Goal: Information Seeking & Learning: Find specific page/section

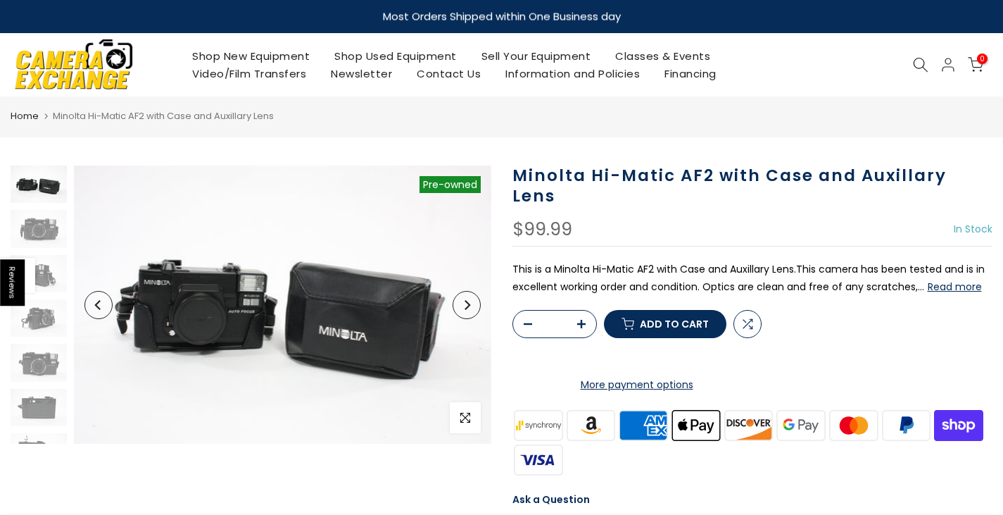
click at [92, 74] on img at bounding box center [74, 64] width 120 height 61
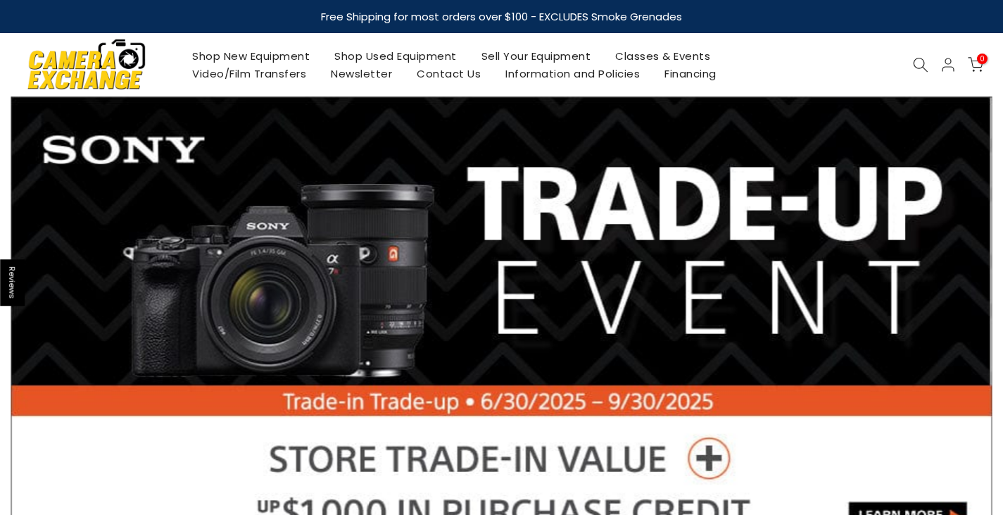
click at [922, 63] on icon at bounding box center [920, 64] width 15 height 15
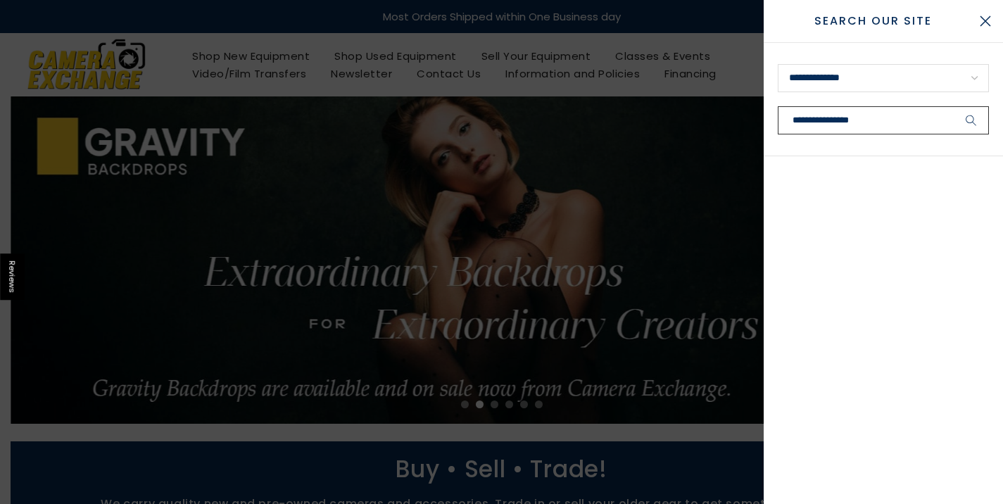
type input "**********"
click at [954, 106] on button "submit" at bounding box center [971, 120] width 35 height 28
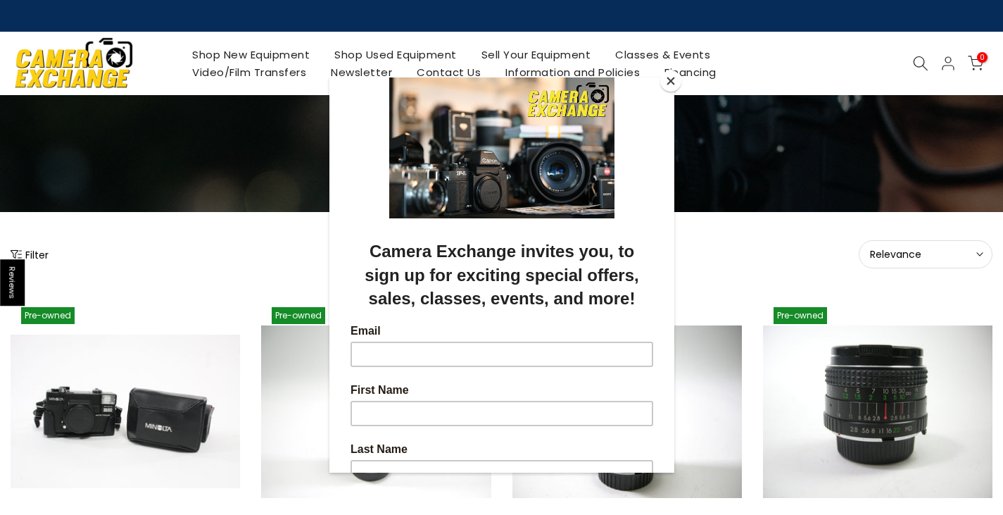
click at [920, 67] on div at bounding box center [501, 257] width 1003 height 515
click at [918, 64] on div at bounding box center [501, 257] width 1003 height 515
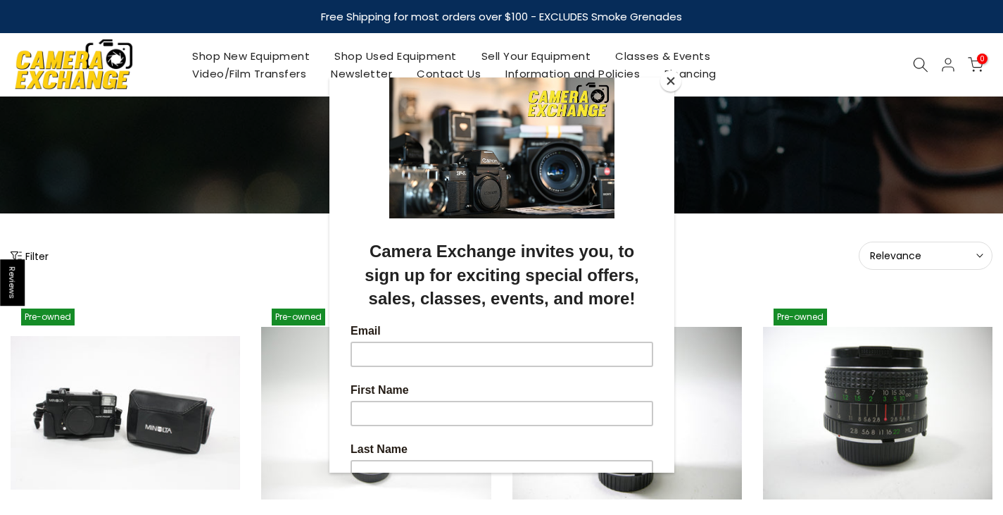
click at [675, 83] on button "Close" at bounding box center [671, 80] width 21 height 21
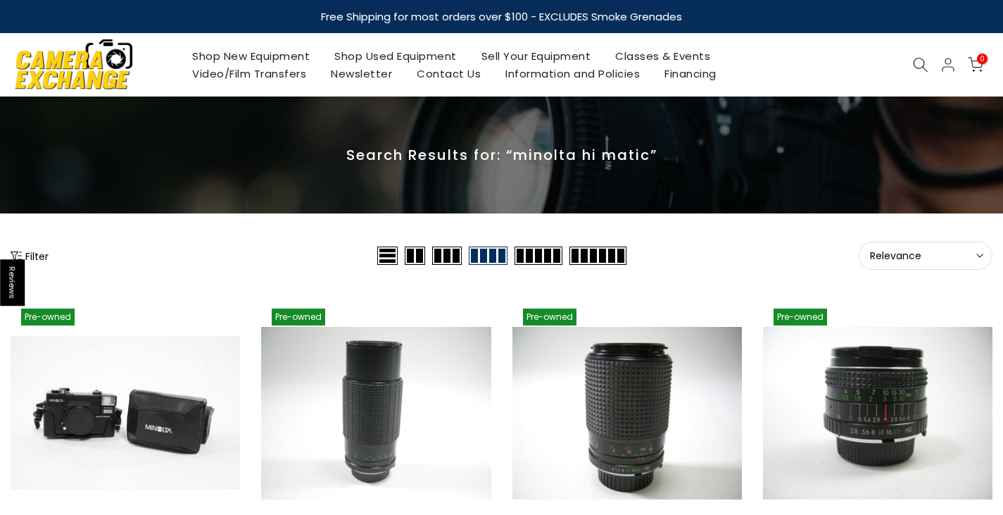
click at [914, 67] on icon at bounding box center [920, 64] width 15 height 15
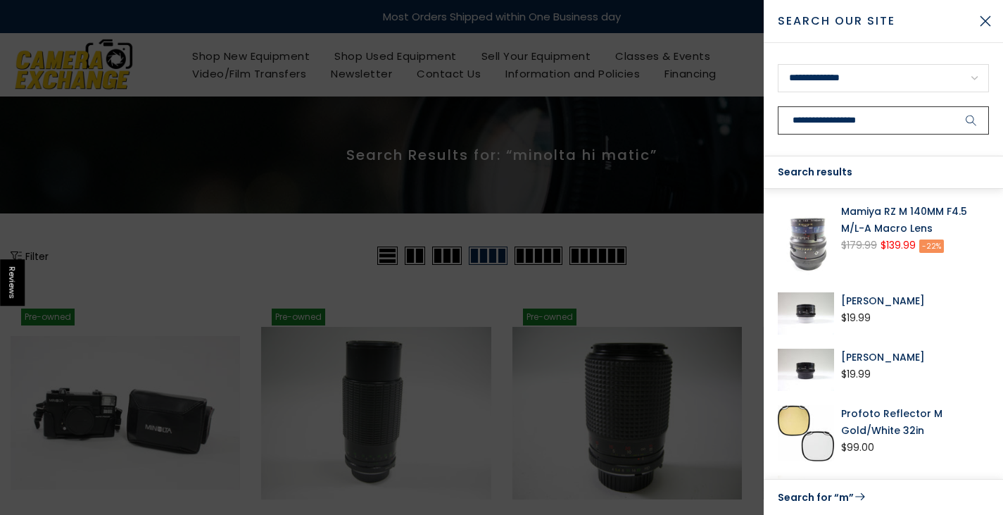
type input "**********"
click at [954, 106] on button "submit" at bounding box center [971, 120] width 35 height 28
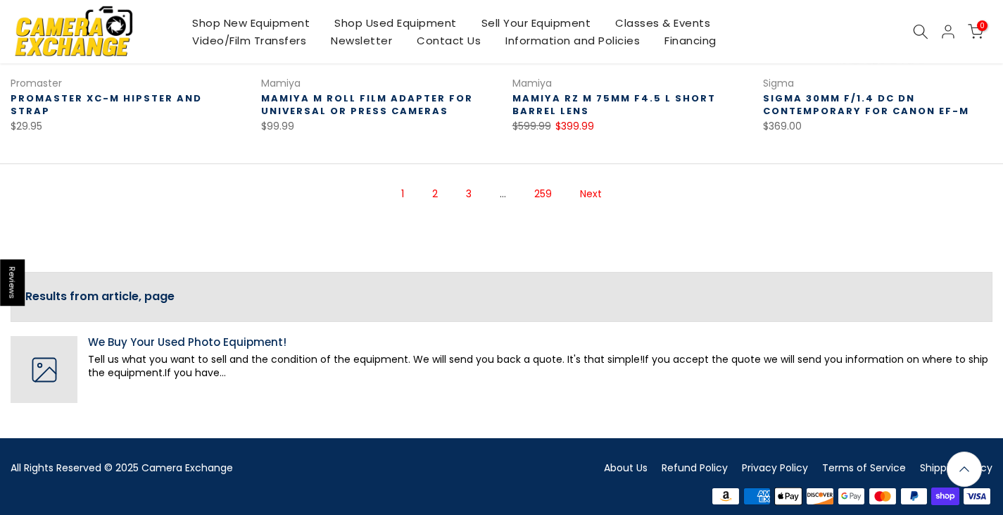
scroll to position [1121, 0]
